Goal: Information Seeking & Learning: Learn about a topic

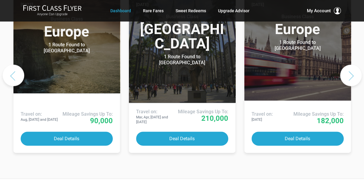
scroll to position [326, 0]
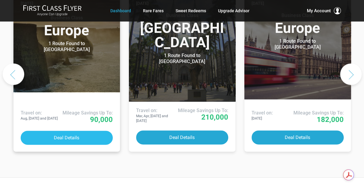
click at [73, 145] on button "Deal Details" at bounding box center [67, 138] width 92 height 14
click at [78, 145] on button "Deal Details" at bounding box center [67, 138] width 92 height 14
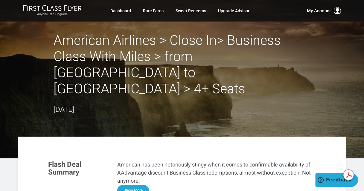
click at [136, 185] on button "Show More" at bounding box center [133, 190] width 32 height 10
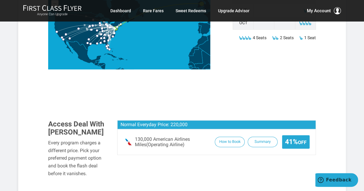
scroll to position [306, 0]
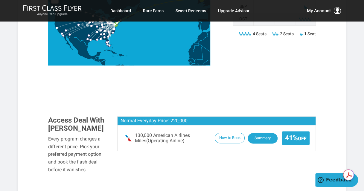
click at [264, 133] on button "Summary" at bounding box center [263, 138] width 30 height 10
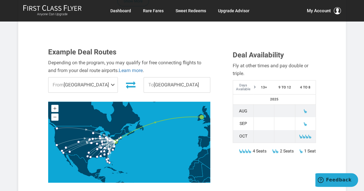
scroll to position [181, 0]
